Goal: Check status: Check status

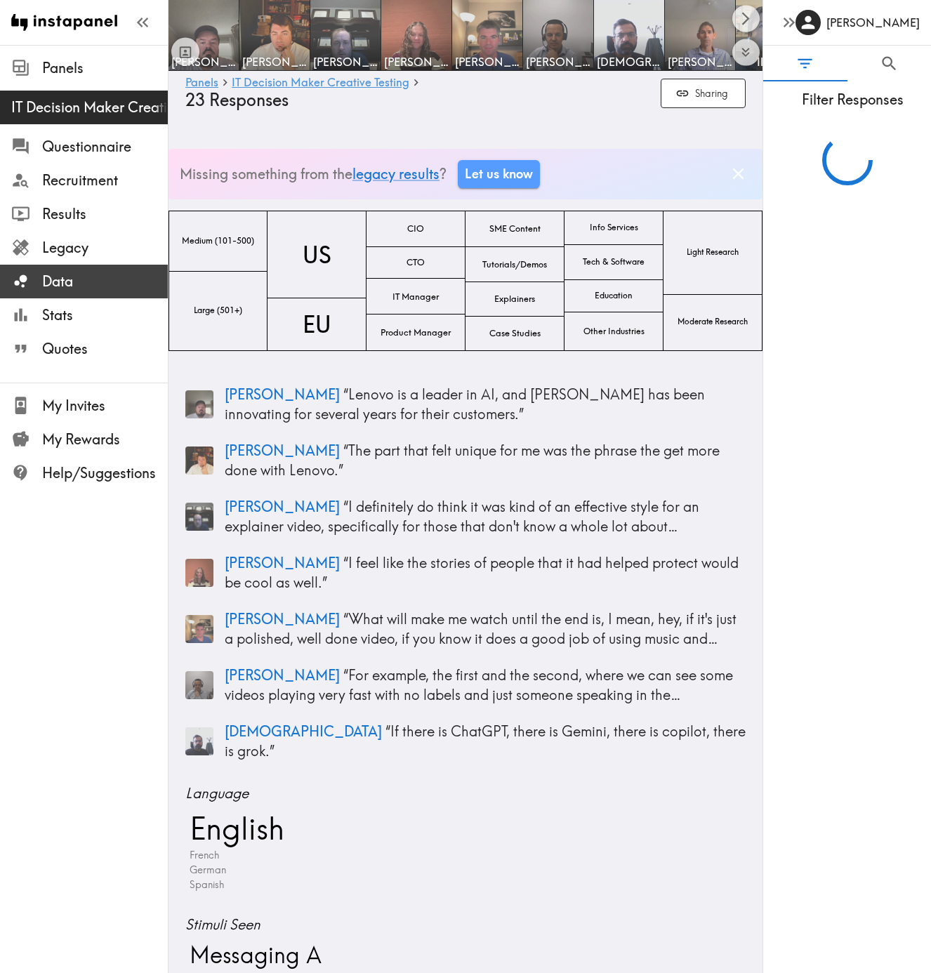
click at [66, 279] on span "Data" at bounding box center [105, 282] width 126 height 20
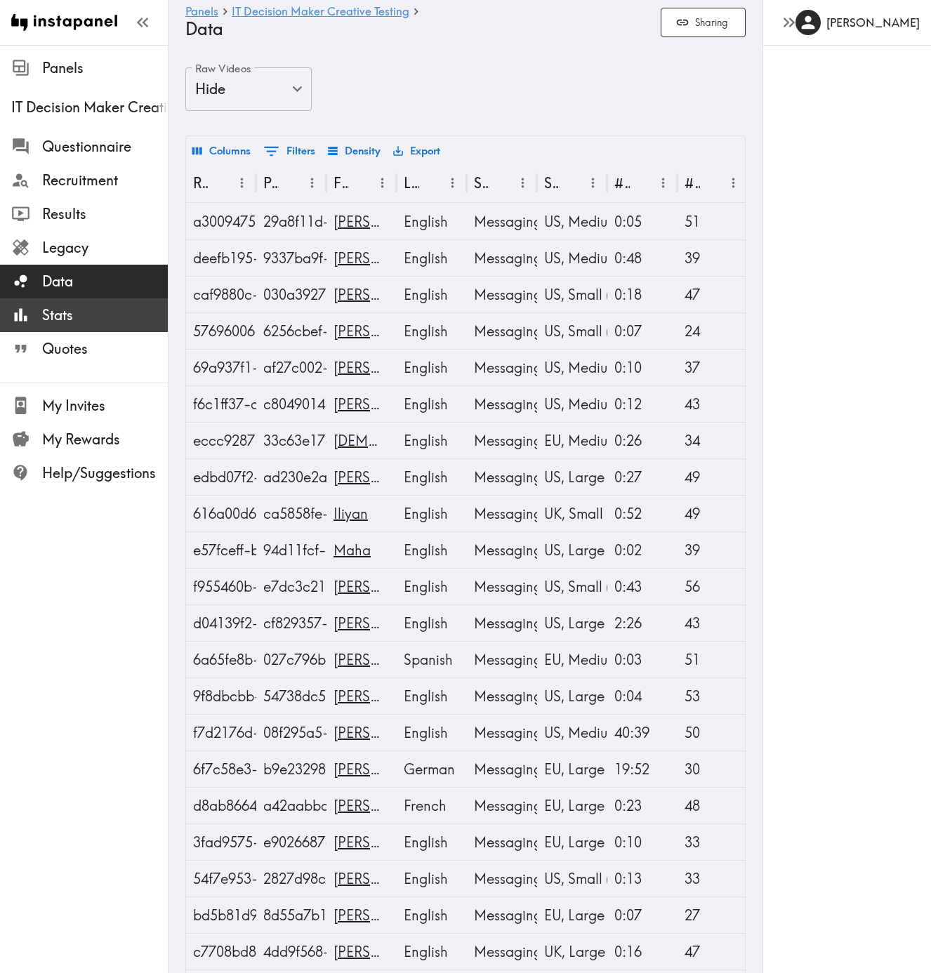
click at [55, 319] on span "Stats" at bounding box center [105, 316] width 126 height 20
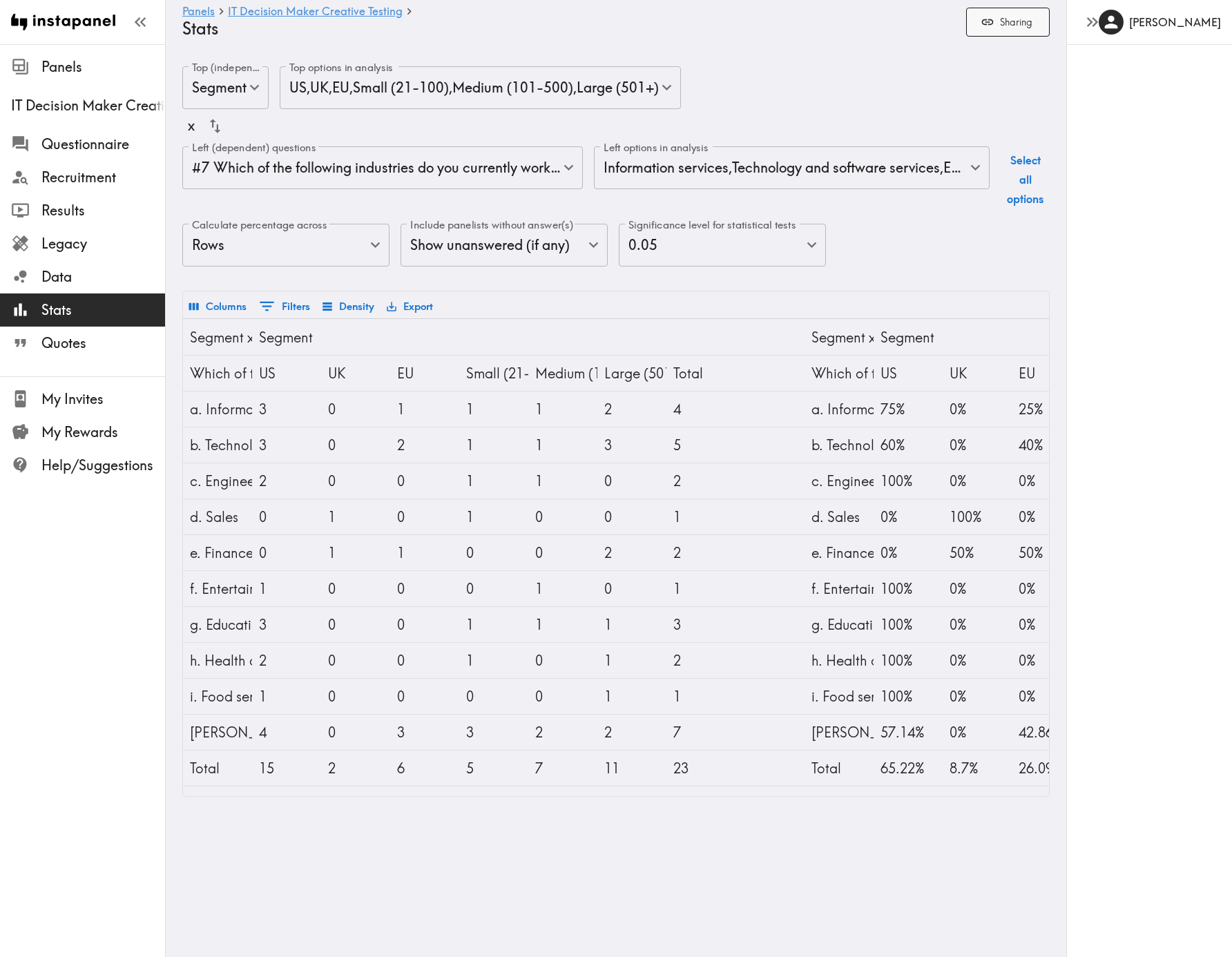
click at [925, 22] on button "Sharing" at bounding box center [1008, 23] width 84 height 30
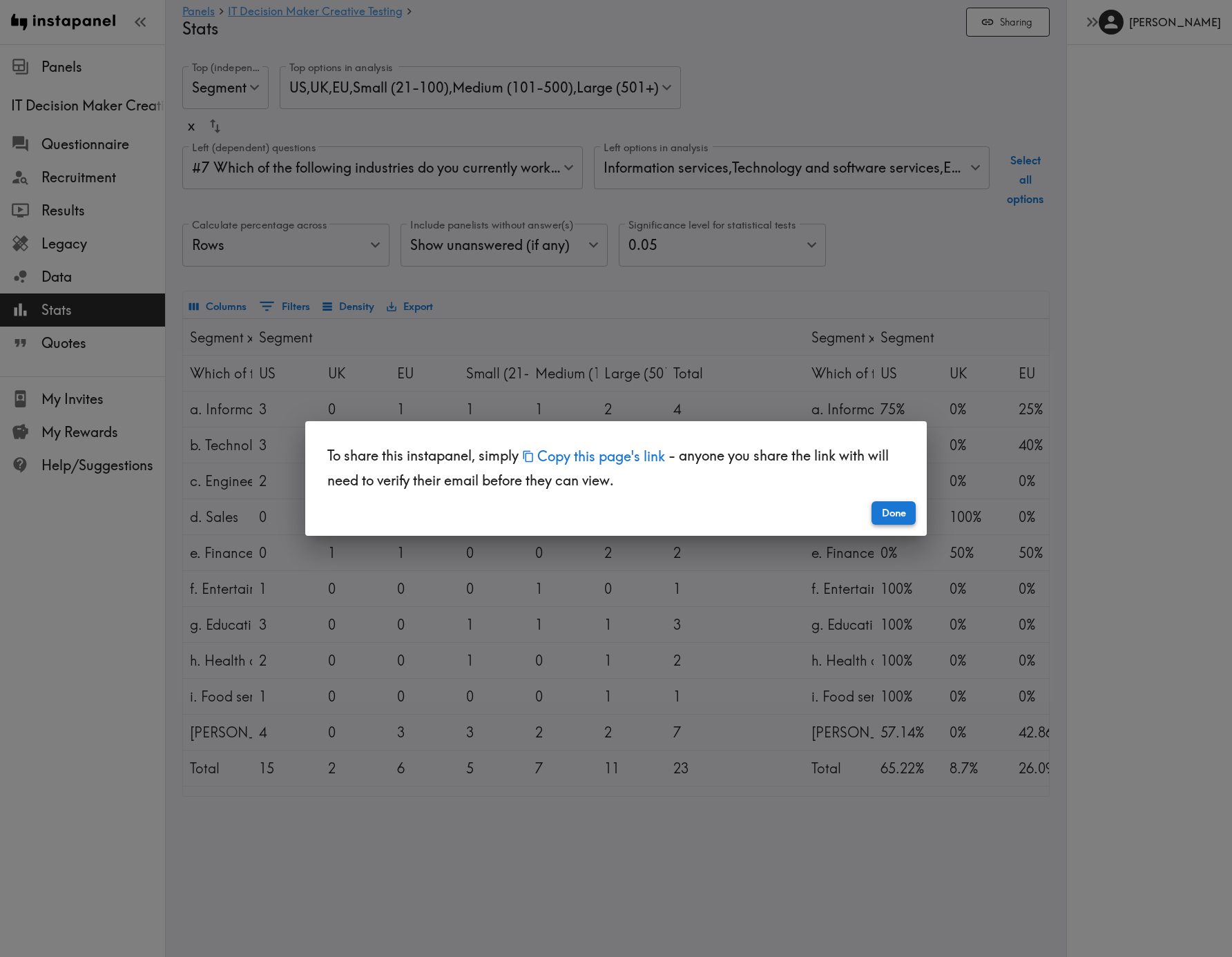
click at [908, 509] on button "Done" at bounding box center [893, 513] width 44 height 24
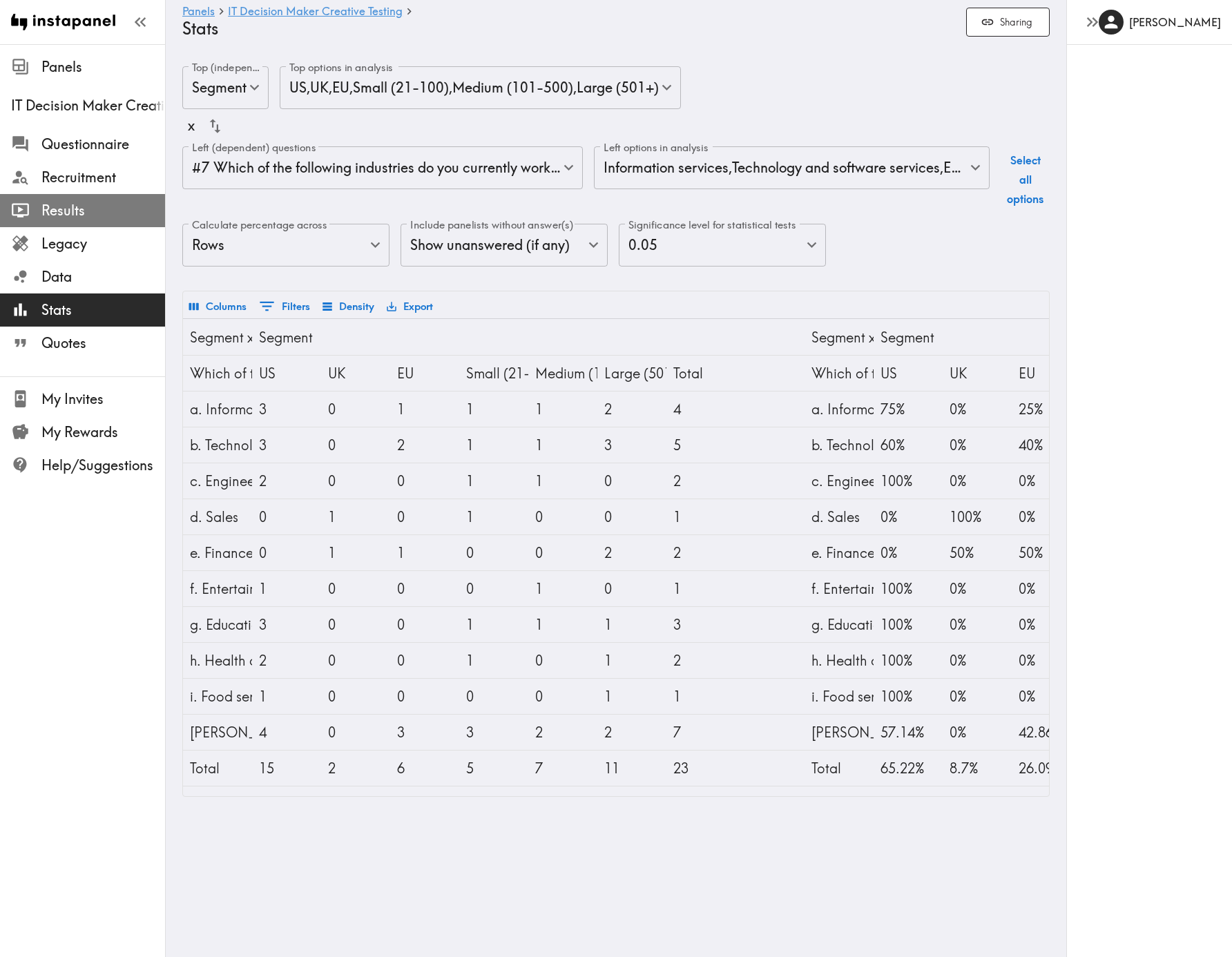
click at [83, 209] on span "Results" at bounding box center [103, 210] width 124 height 20
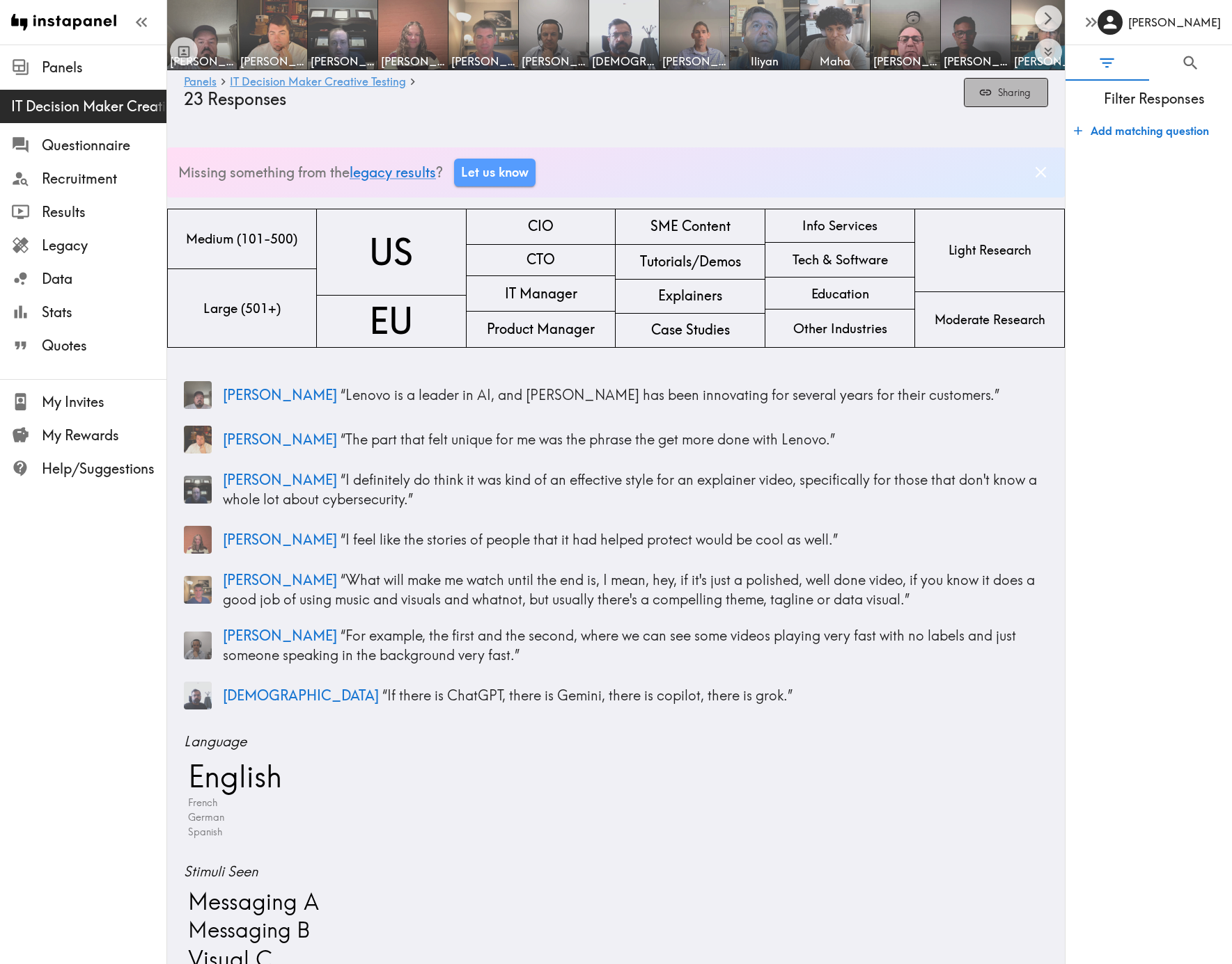
click at [933, 90] on button "Sharing" at bounding box center [1005, 93] width 84 height 30
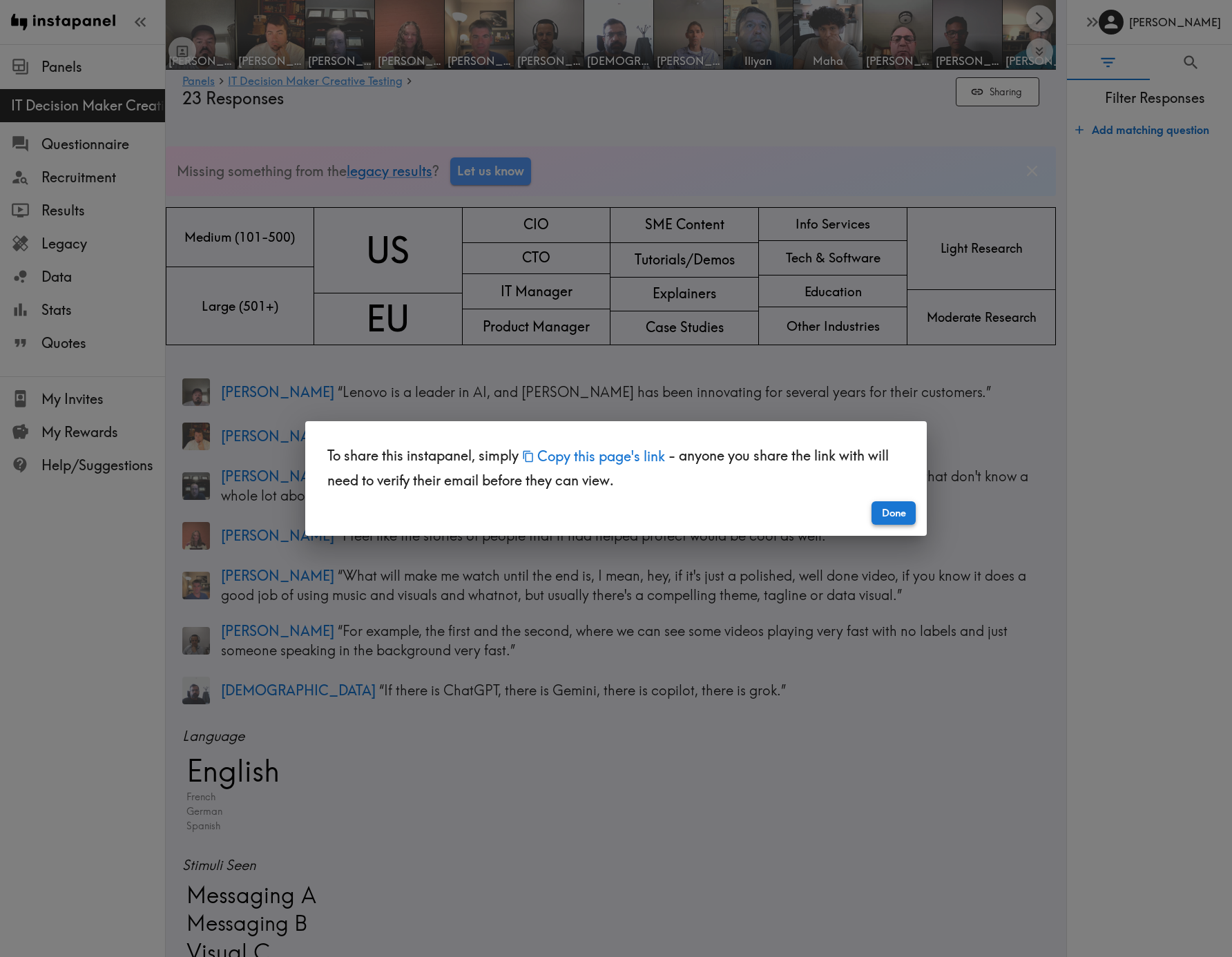
click at [897, 523] on button "Done" at bounding box center [893, 513] width 44 height 24
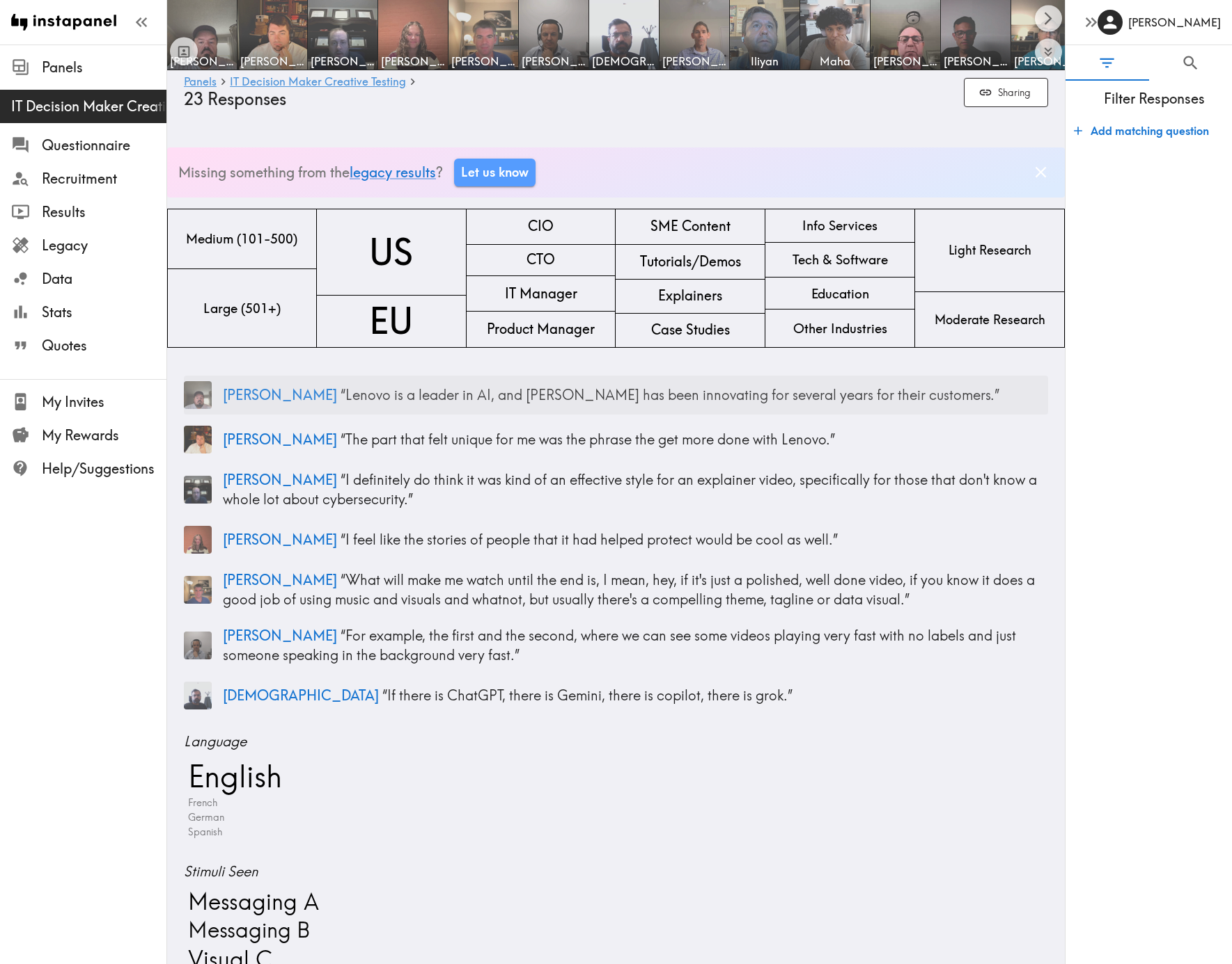
click at [543, 385] on p "[PERSON_NAME] “ Lenovo is a leader in AI, and [PERSON_NAME] has been innovating…" at bounding box center [635, 395] width 825 height 20
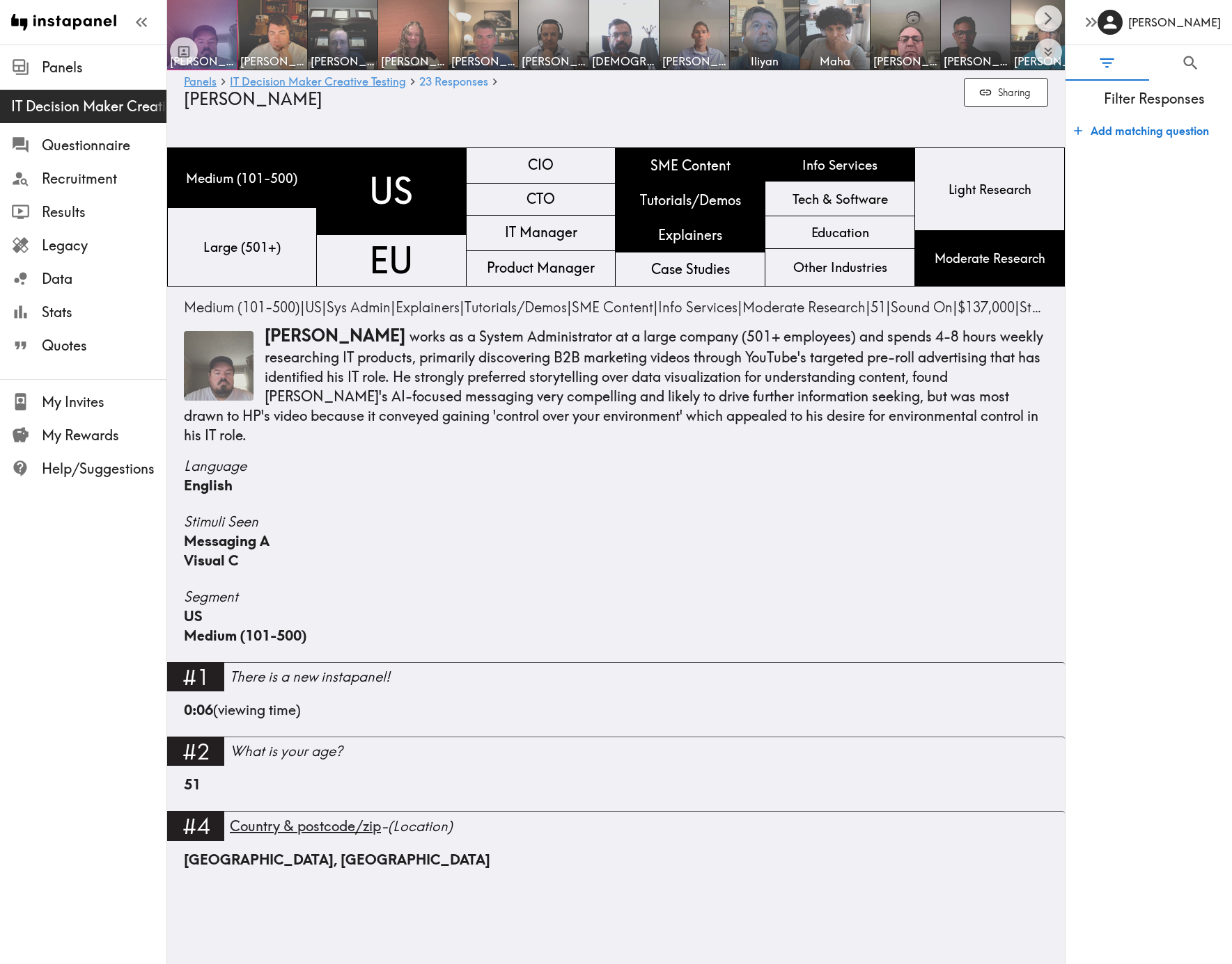
scroll to position [1883, 0]
